Goal: Task Accomplishment & Management: Use online tool/utility

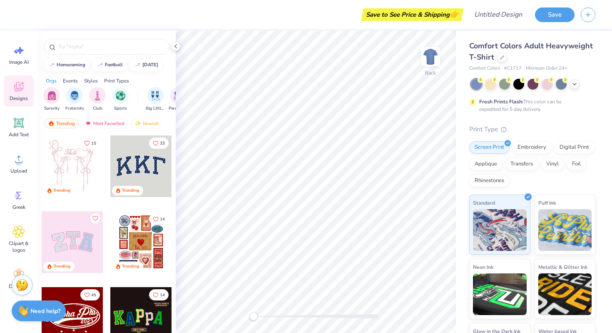
scroll to position [9, 0]
click at [16, 62] on span "Image AI" at bounding box center [19, 61] width 20 height 7
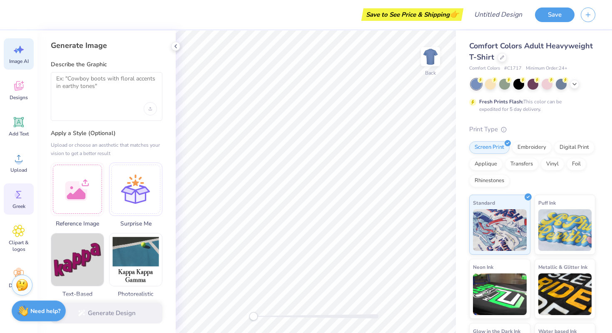
scroll to position [32, 0]
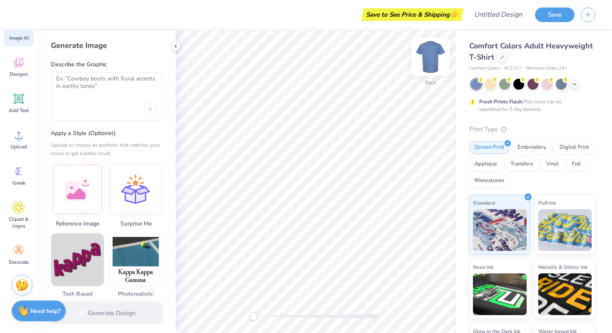
click at [433, 55] on img at bounding box center [430, 56] width 33 height 33
click at [433, 55] on img at bounding box center [430, 56] width 17 height 17
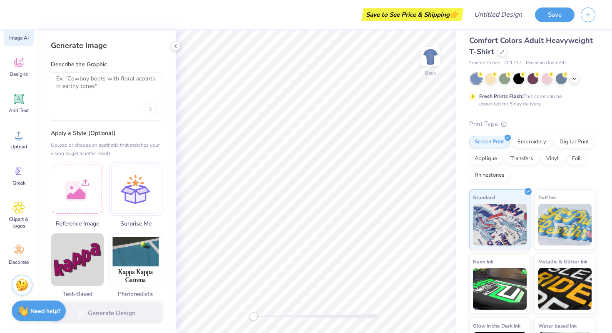
scroll to position [0, 0]
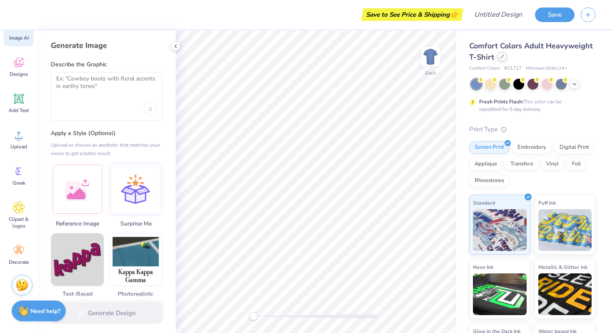
click at [502, 57] on icon at bounding box center [502, 57] width 4 height 4
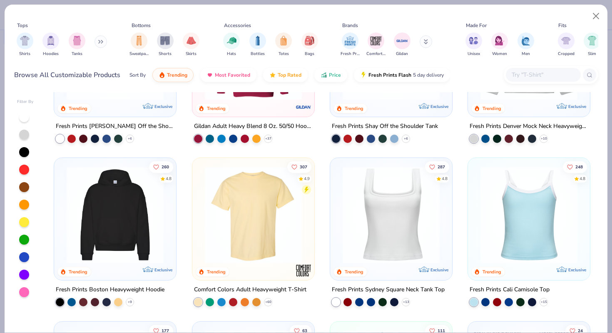
scroll to position [103, 0]
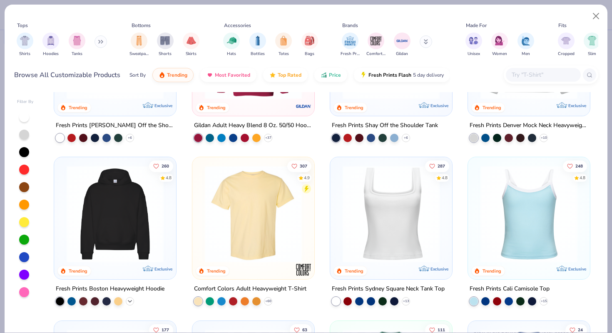
click at [130, 299] on icon at bounding box center [130, 301] width 7 height 7
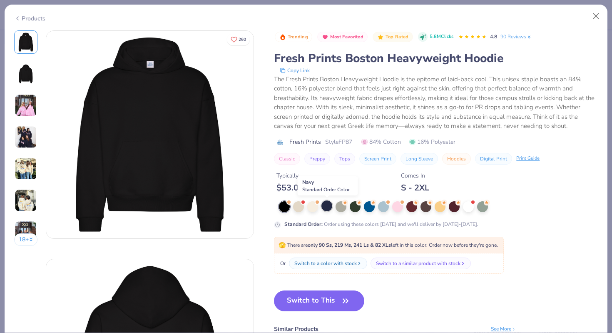
click at [324, 208] on div at bounding box center [327, 205] width 11 height 11
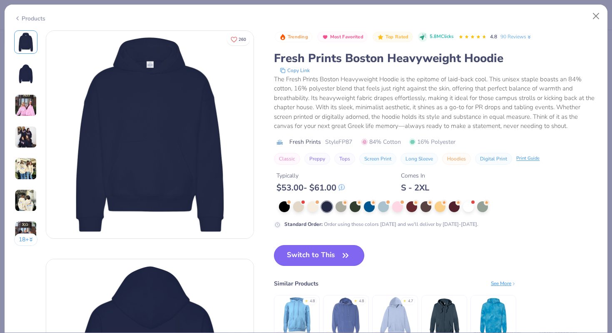
click at [303, 258] on button "Switch to This" at bounding box center [319, 255] width 90 height 21
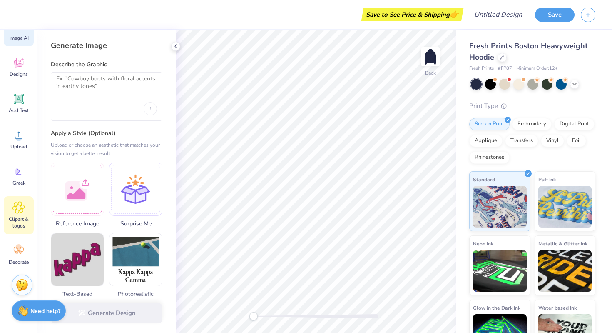
click at [24, 215] on div "Clipart & logos" at bounding box center [19, 215] width 30 height 38
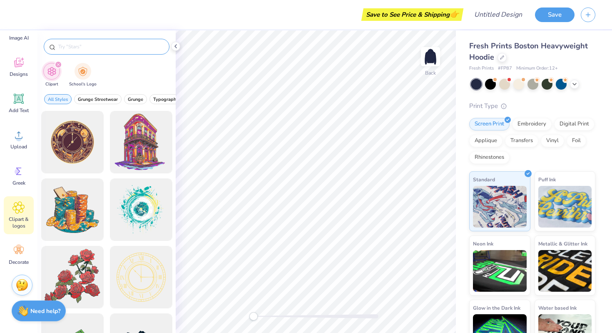
click at [100, 43] on input "text" at bounding box center [110, 46] width 107 height 8
type input "star"
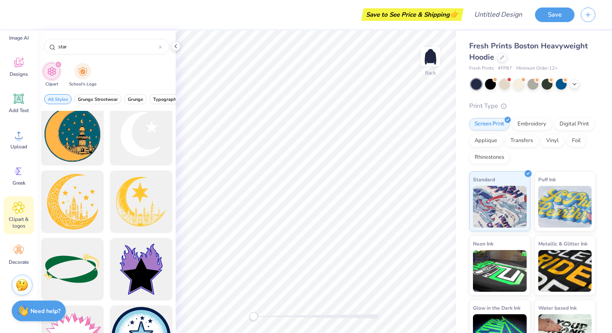
scroll to position [347, 0]
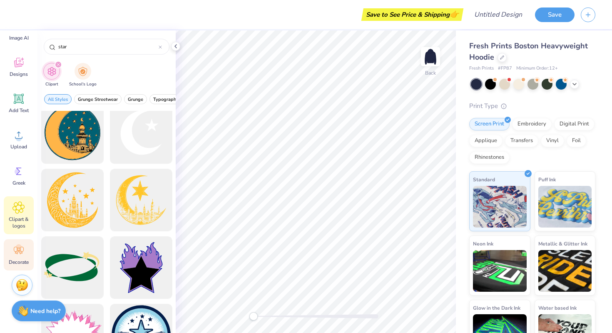
click at [23, 259] on span "Decorate" at bounding box center [19, 262] width 20 height 7
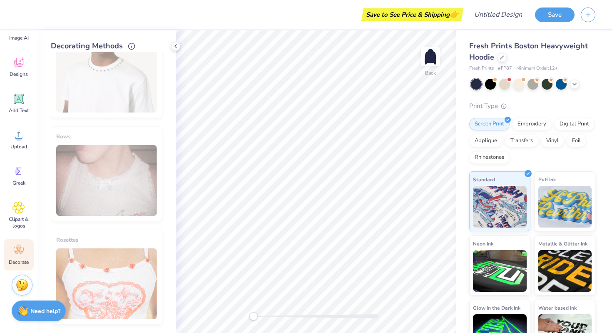
scroll to position [0, 0]
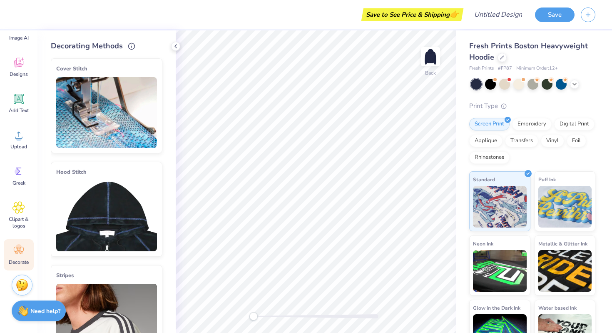
click at [86, 104] on img at bounding box center [106, 112] width 101 height 71
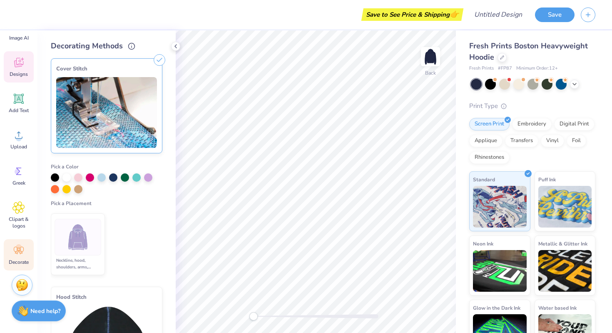
click at [11, 71] on span "Designs" at bounding box center [19, 74] width 18 height 7
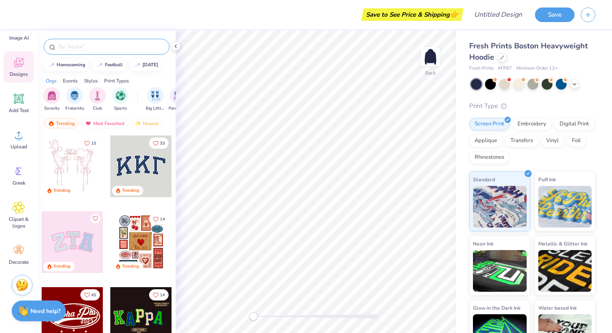
click at [77, 47] on input "text" at bounding box center [110, 46] width 107 height 8
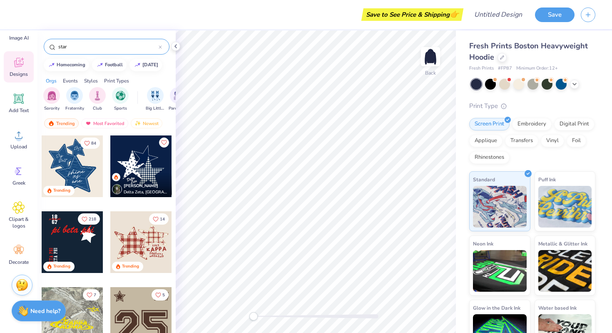
type input "star"
click at [142, 237] on div at bounding box center [141, 242] width 62 height 62
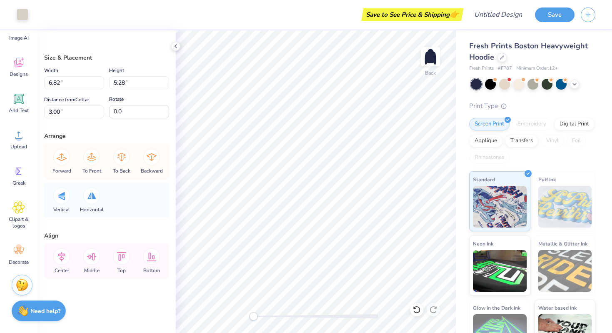
type input "6.46"
type input "4.80"
type input "3.33"
type input "6.10"
type input "4.62"
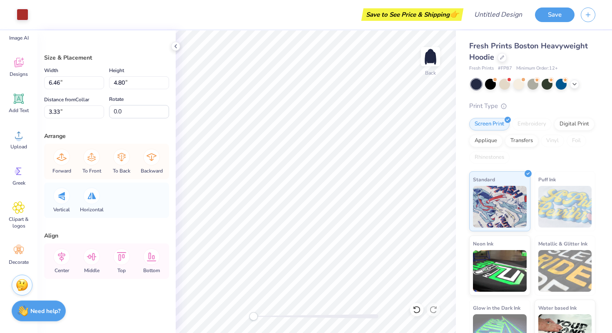
type input "3.31"
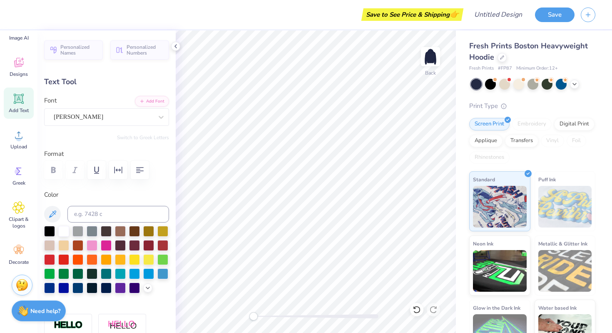
type input "0.0"
type input "2.83"
type input "0.65"
type input "9.01"
type input "0.0"
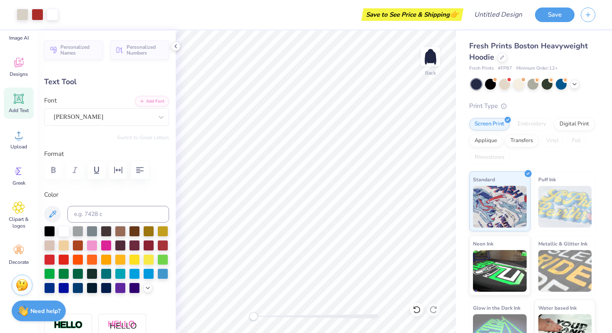
type input "3.01"
type input "0.62"
type input "9.53"
type input "0.0"
type input "1.42"
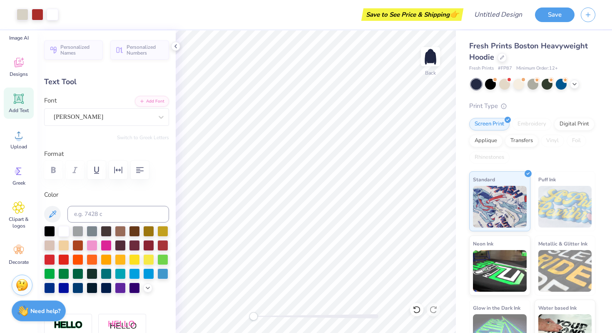
type input "0.51"
type input "7.34"
type input "0.0"
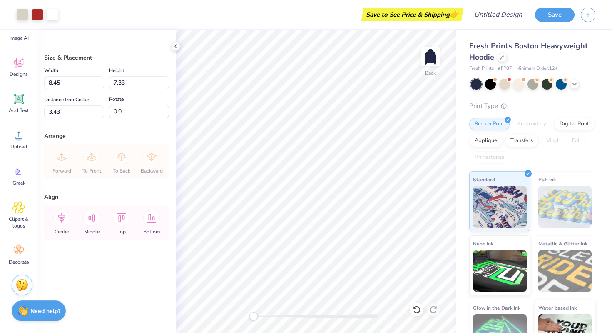
type input "2.47"
type input "8.82"
type input "7.65"
type input "2.56"
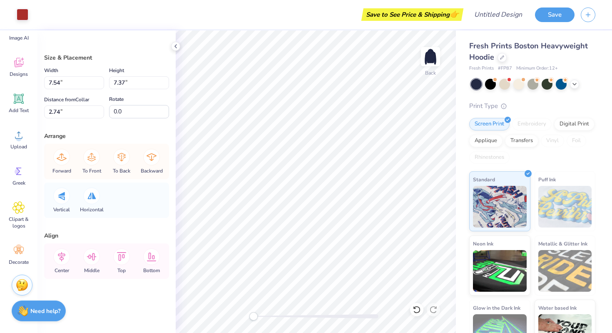
type input "7.28"
type input "2.79"
type input "7.37"
type input "2.73"
type input "7.54"
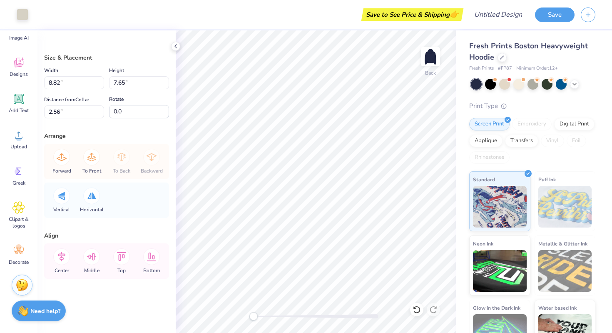
type input "7.28"
type input "3.00"
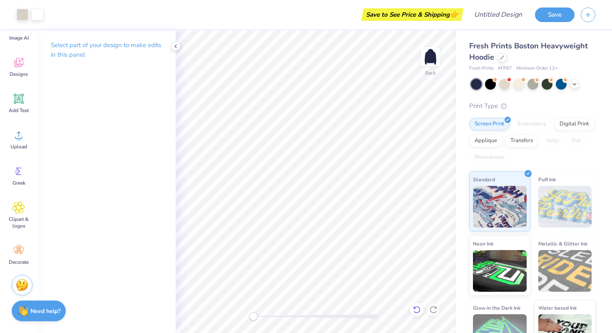
click at [416, 308] on icon at bounding box center [415, 308] width 2 height 2
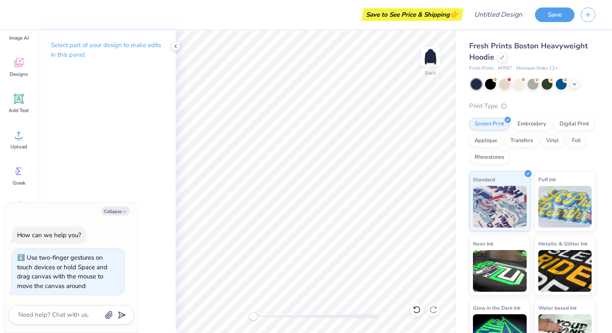
click at [231, 306] on div "Back" at bounding box center [316, 181] width 280 height 302
drag, startPoint x: 252, startPoint y: 319, endPoint x: 306, endPoint y: 312, distance: 53.8
click at [280, 210] on li "Select All" at bounding box center [297, 209] width 65 height 16
click at [429, 59] on img at bounding box center [430, 56] width 33 height 33
click at [429, 59] on img at bounding box center [430, 56] width 17 height 17
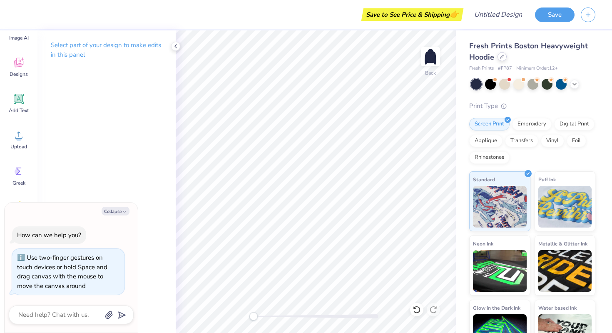
click at [503, 60] on div at bounding box center [502, 56] width 9 height 9
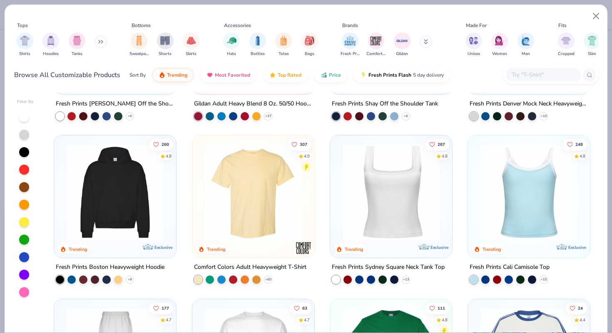
scroll to position [127, 0]
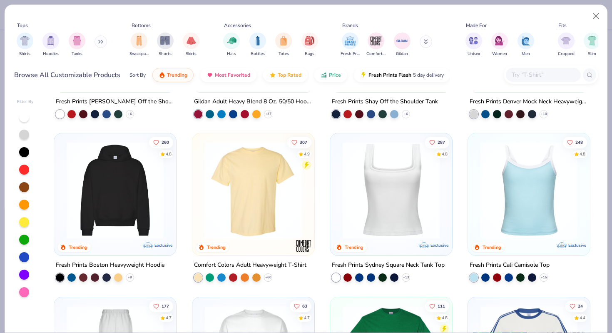
click at [126, 187] on img at bounding box center [114, 190] width 105 height 97
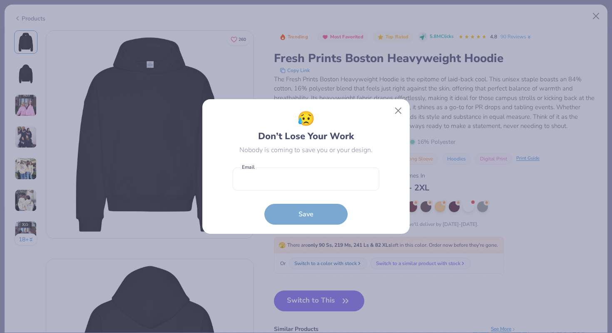
click at [407, 109] on div "😥 Don’t Lose Your Work Nobody is coming to save you or your design. Email is a …" at bounding box center [305, 166] width 207 height 135
click at [401, 110] on button "Close" at bounding box center [399, 111] width 16 height 16
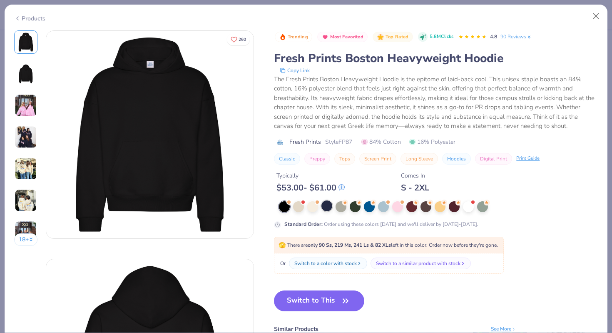
click at [329, 206] on div at bounding box center [327, 205] width 11 height 11
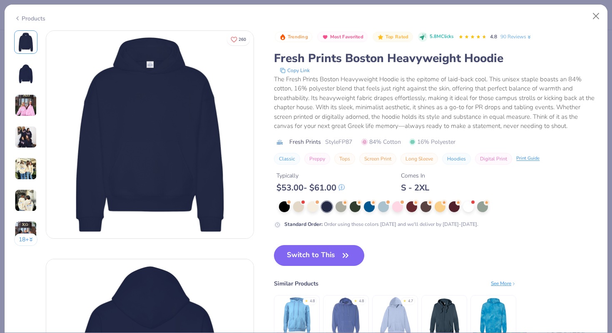
type textarea "x"
